Goal: Transaction & Acquisition: Subscribe to service/newsletter

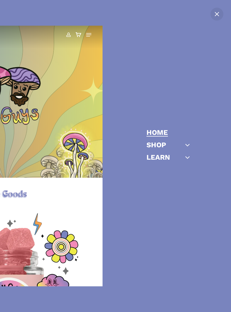
click at [217, 14] on link "Close Menu" at bounding box center [217, 14] width 0 height 0
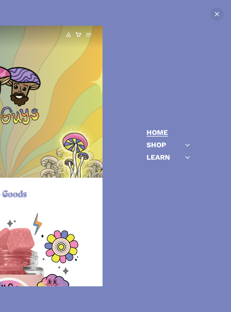
click at [166, 141] on link "Shop" at bounding box center [157, 144] width 20 height 7
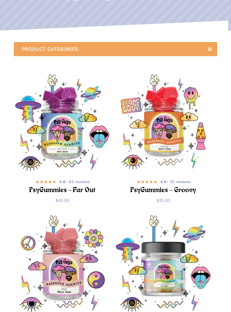
click at [37, 157] on img "PsyGummies - Far Out" at bounding box center [62, 122] width 97 height 97
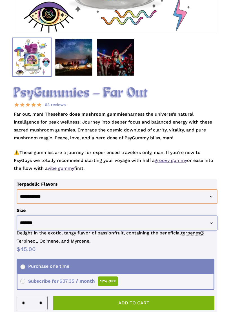
click at [171, 222] on select "**********" at bounding box center [117, 223] width 201 height 15
select select "********"
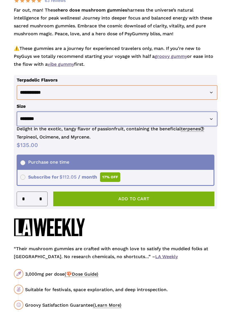
scroll to position [349, 0]
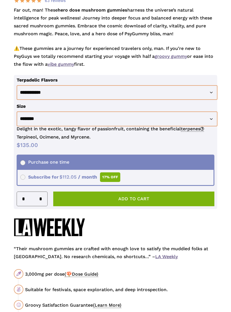
click at [21, 177] on span "Subscribe for $ 135.00 Original price was: $135.00. $ 112.05 Current price is: …" at bounding box center [70, 176] width 100 height 5
click at [180, 195] on button "Subscribe now" at bounding box center [133, 199] width 161 height 15
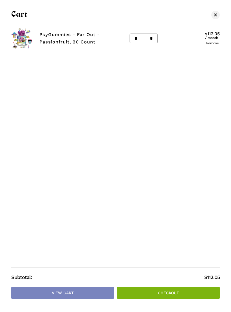
click at [183, 299] on link "Checkout" at bounding box center [168, 293] width 103 height 12
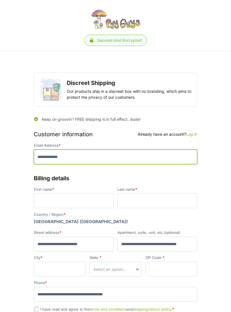
click at [175, 150] on input "Email Address *" at bounding box center [116, 157] width 164 height 15
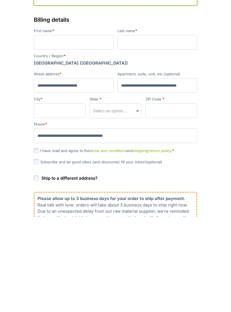
scroll to position [69, 0]
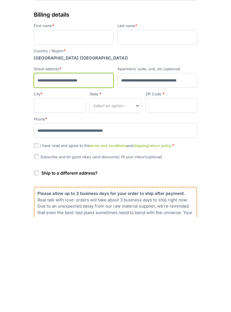
click at [101, 168] on input "Street address *" at bounding box center [74, 175] width 80 height 15
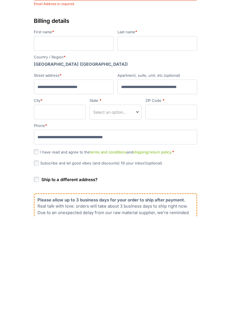
click at [130, 200] on span "Select an option…" at bounding box center [116, 207] width 52 height 15
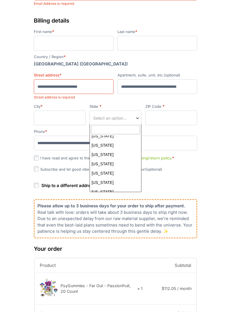
scroll to position [50, 0]
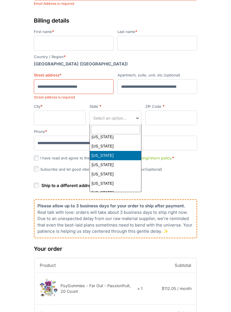
select select "**"
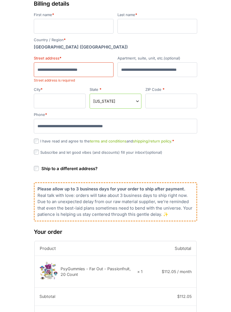
scroll to position [181, 0]
